Goal: Task Accomplishment & Management: Use online tool/utility

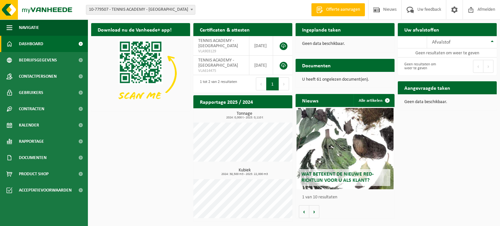
click at [348, 46] on p "Geen data beschikbaar." at bounding box center [345, 44] width 86 height 5
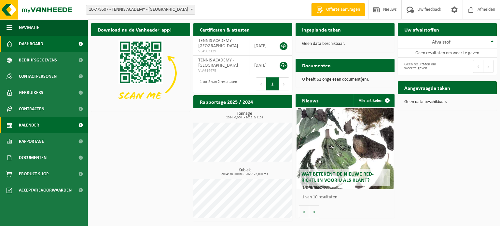
click at [51, 122] on link "Kalender" at bounding box center [44, 125] width 88 height 16
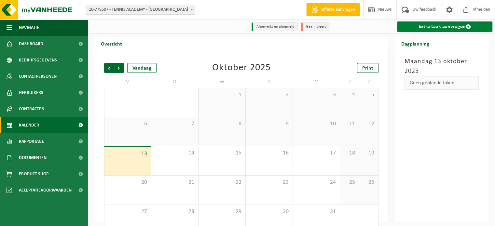
click at [435, 23] on link "Extra taak aanvragen" at bounding box center [444, 26] width 95 height 10
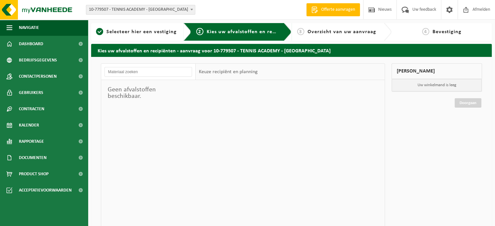
click at [259, 76] on div "Keuze recipiënt en planning" at bounding box center [228, 72] width 65 height 16
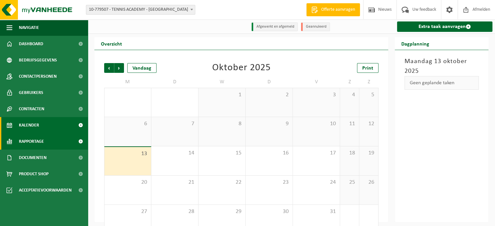
click at [41, 139] on span "Rapportage" at bounding box center [31, 141] width 25 height 16
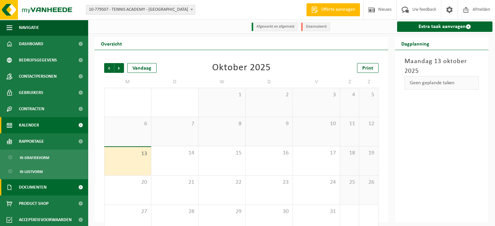
click at [54, 186] on link "Documenten" at bounding box center [44, 187] width 88 height 16
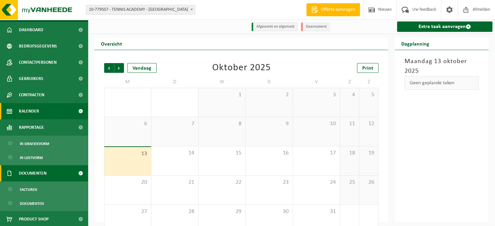
scroll to position [31, 0]
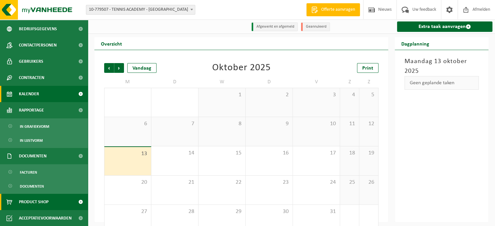
click at [54, 197] on link "Product Shop" at bounding box center [44, 202] width 88 height 16
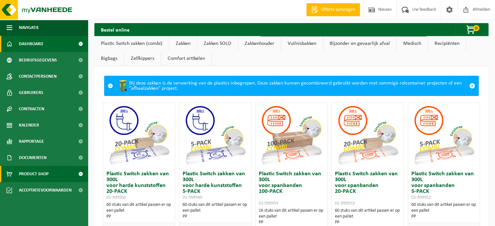
click at [40, 46] on span "Dashboard" at bounding box center [31, 44] width 24 height 16
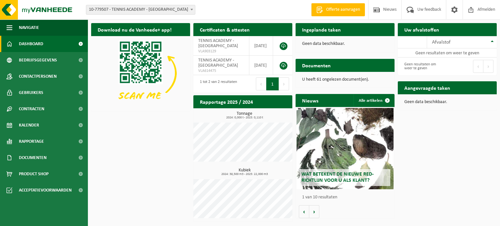
click at [185, 6] on span "10-779507 - TENNIS ACADEMY - [GEOGRAPHIC_DATA]" at bounding box center [140, 9] width 109 height 9
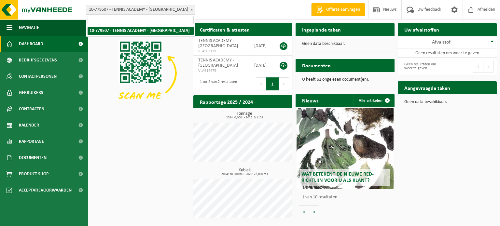
click at [185, 6] on span "10-779507 - TENNIS ACADEMY - [GEOGRAPHIC_DATA]" at bounding box center [140, 9] width 109 height 9
